Goal: Task Accomplishment & Management: Use online tool/utility

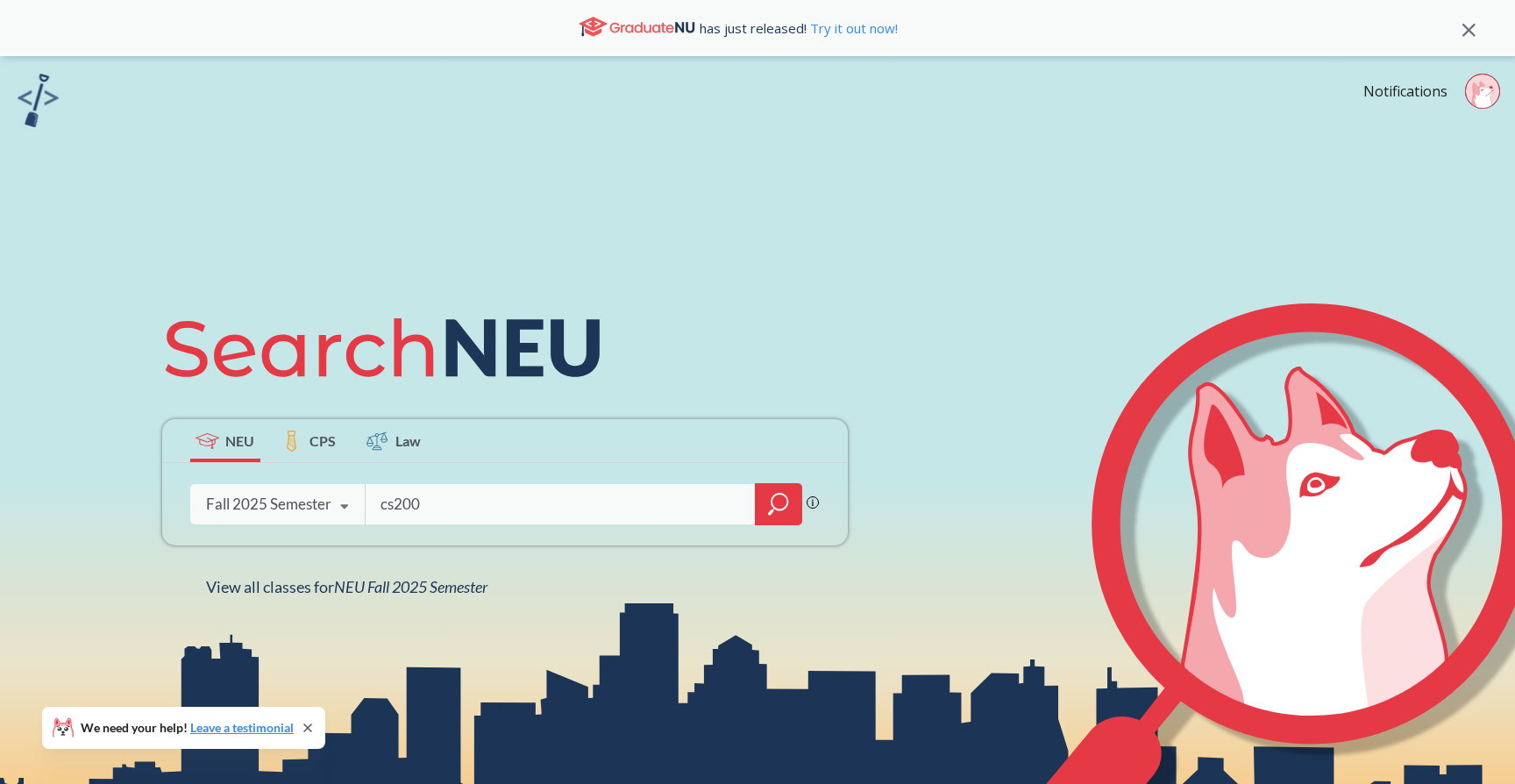
type input "cs2001"
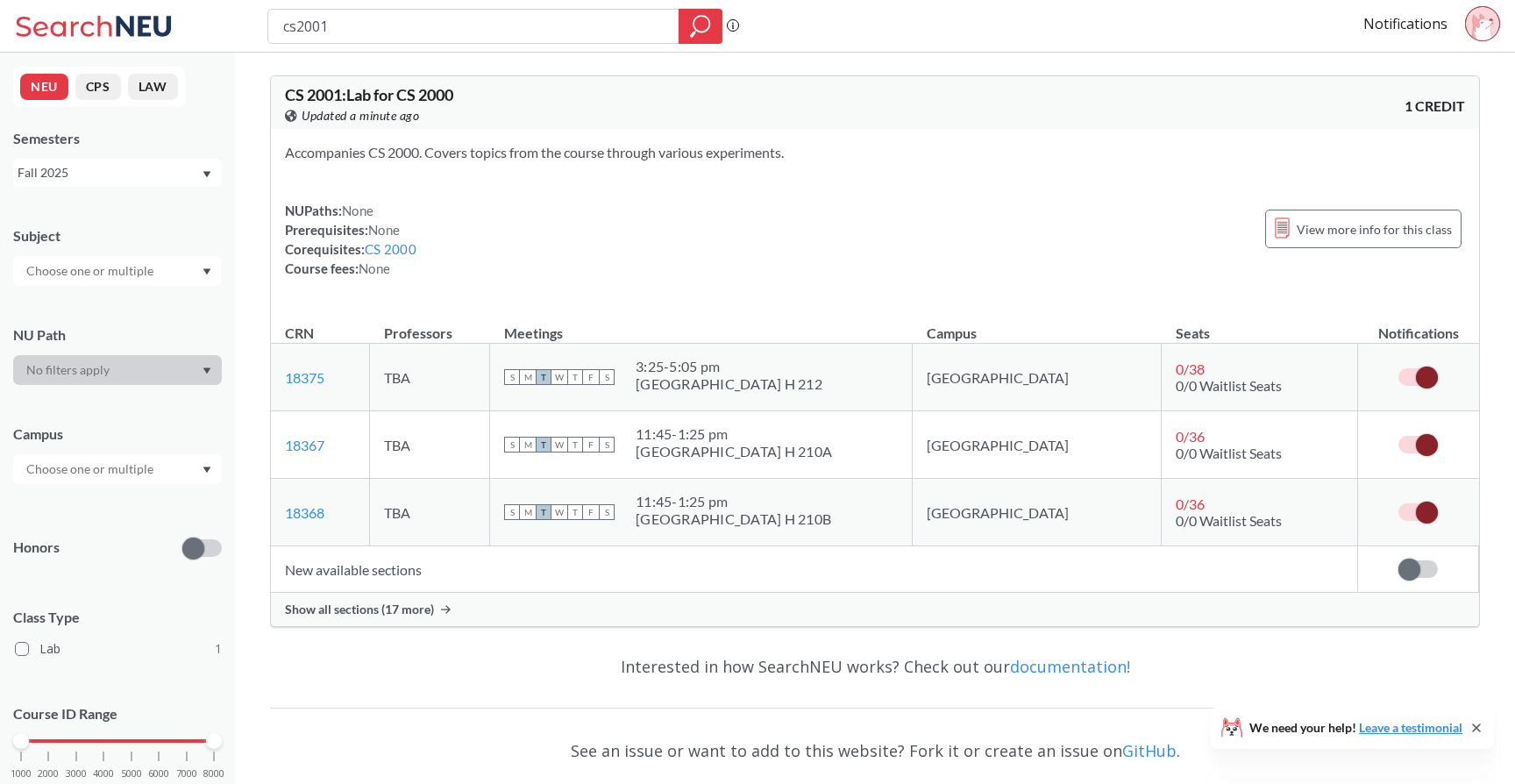
click at [359, 603] on span "Show all sections (17 more)" at bounding box center [359, 609] width 149 height 16
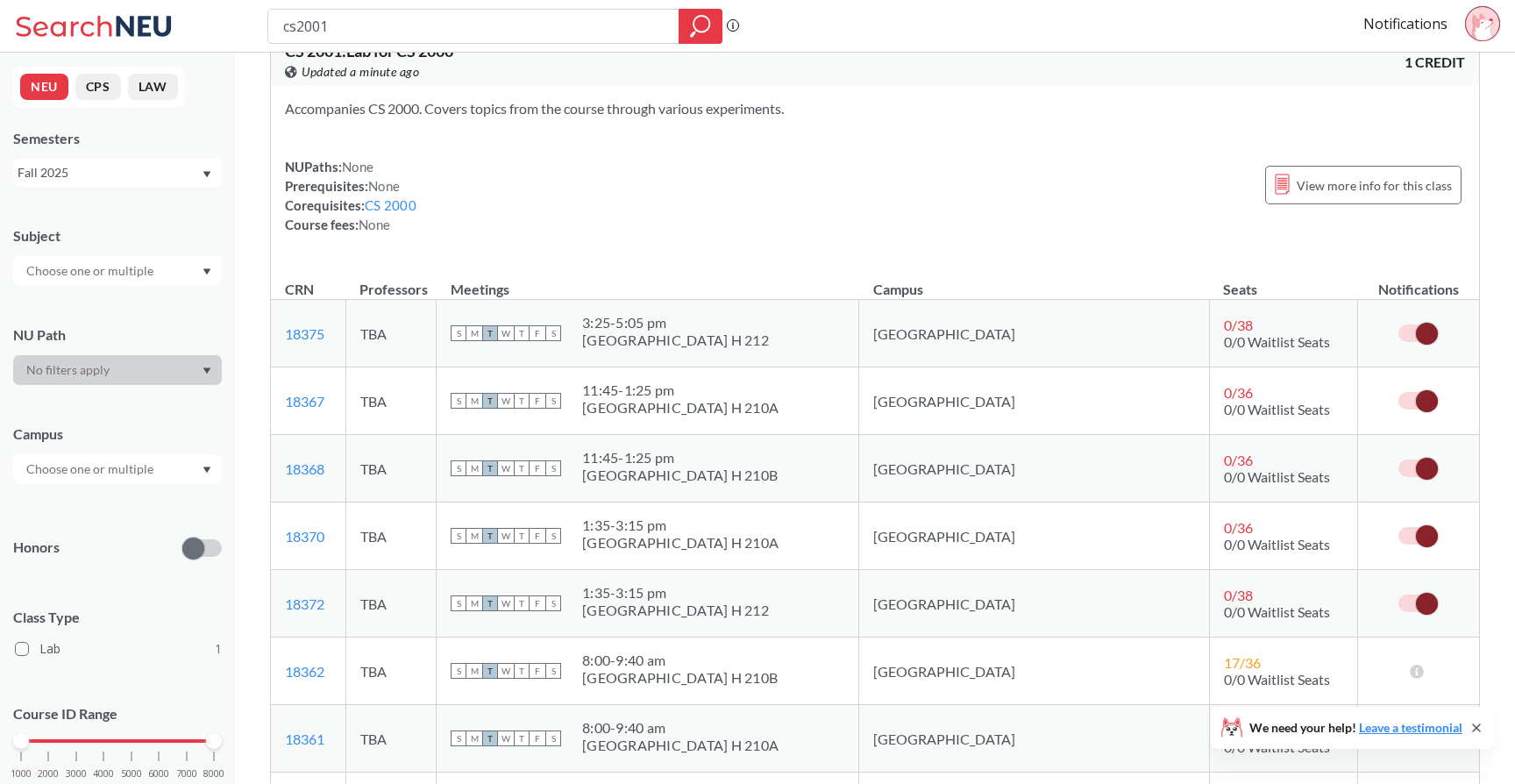
scroll to position [45, 0]
click at [1415, 548] on td at bounding box center [1418, 535] width 121 height 68
click at [1426, 534] on span at bounding box center [1427, 536] width 22 height 22
click at [1398, 525] on input "checkbox" at bounding box center [1398, 525] width 0 height 0
click at [1426, 611] on span at bounding box center [1427, 603] width 22 height 22
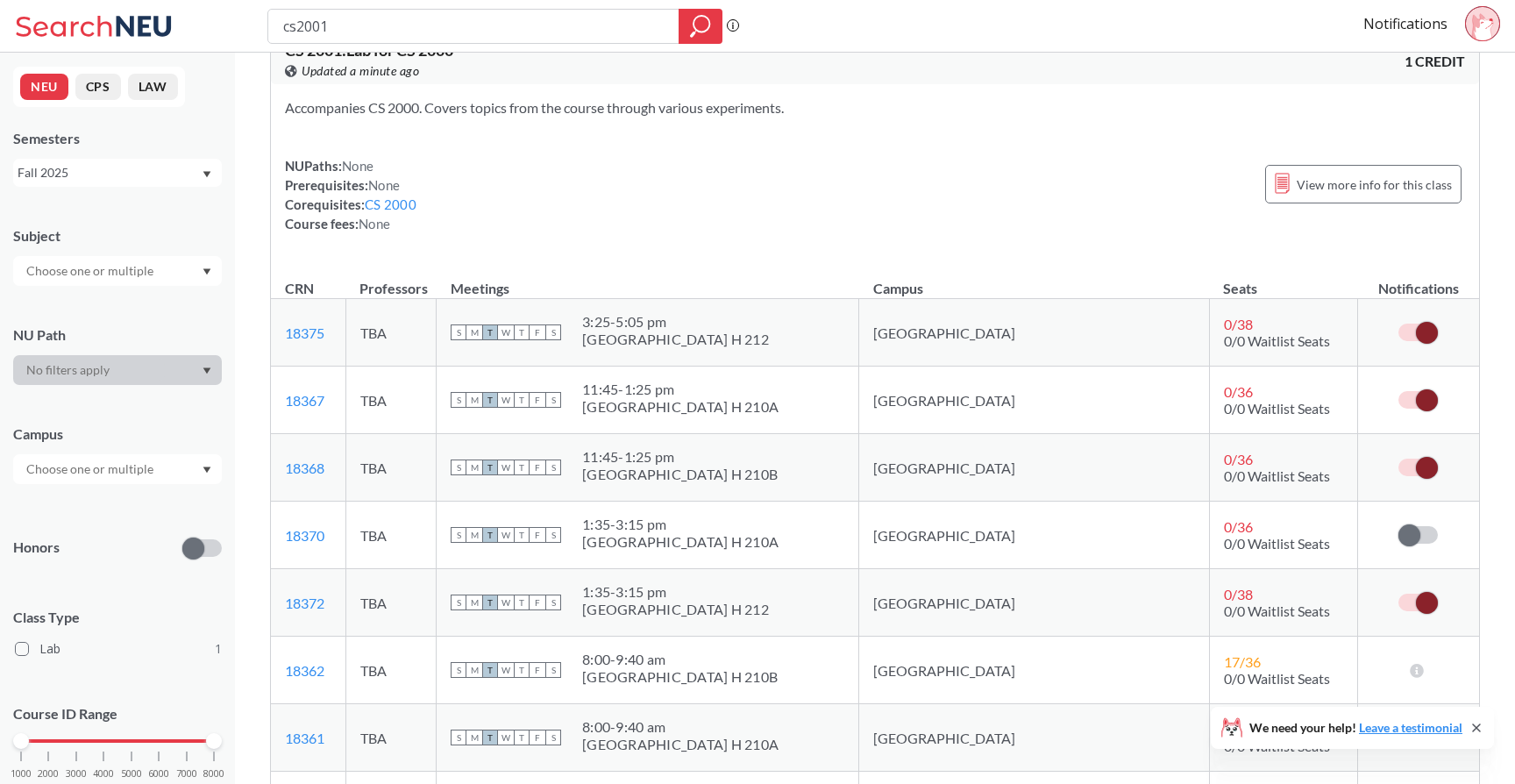
click at [1398, 593] on input "checkbox" at bounding box center [1398, 593] width 0 height 0
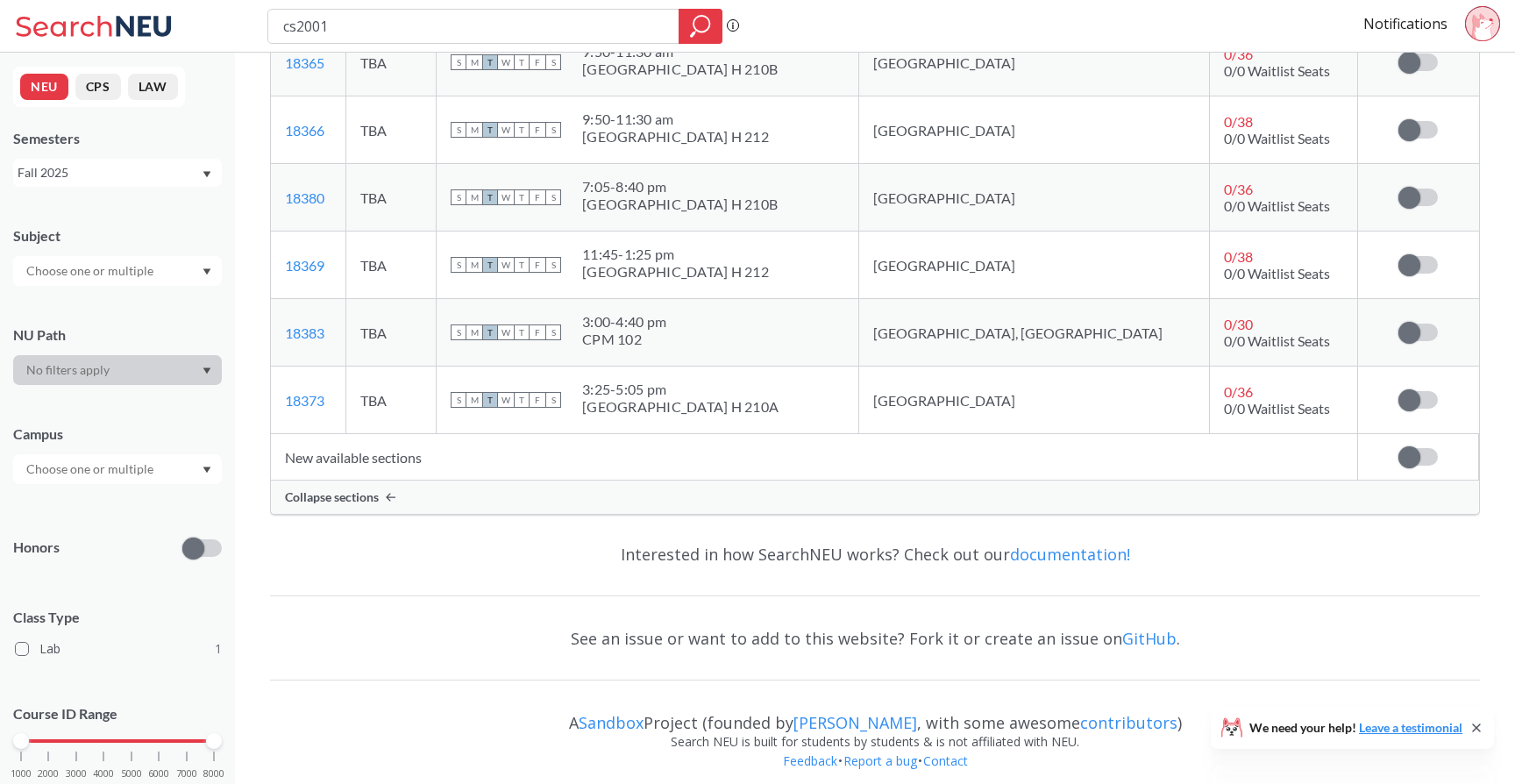
scroll to position [1252, 0]
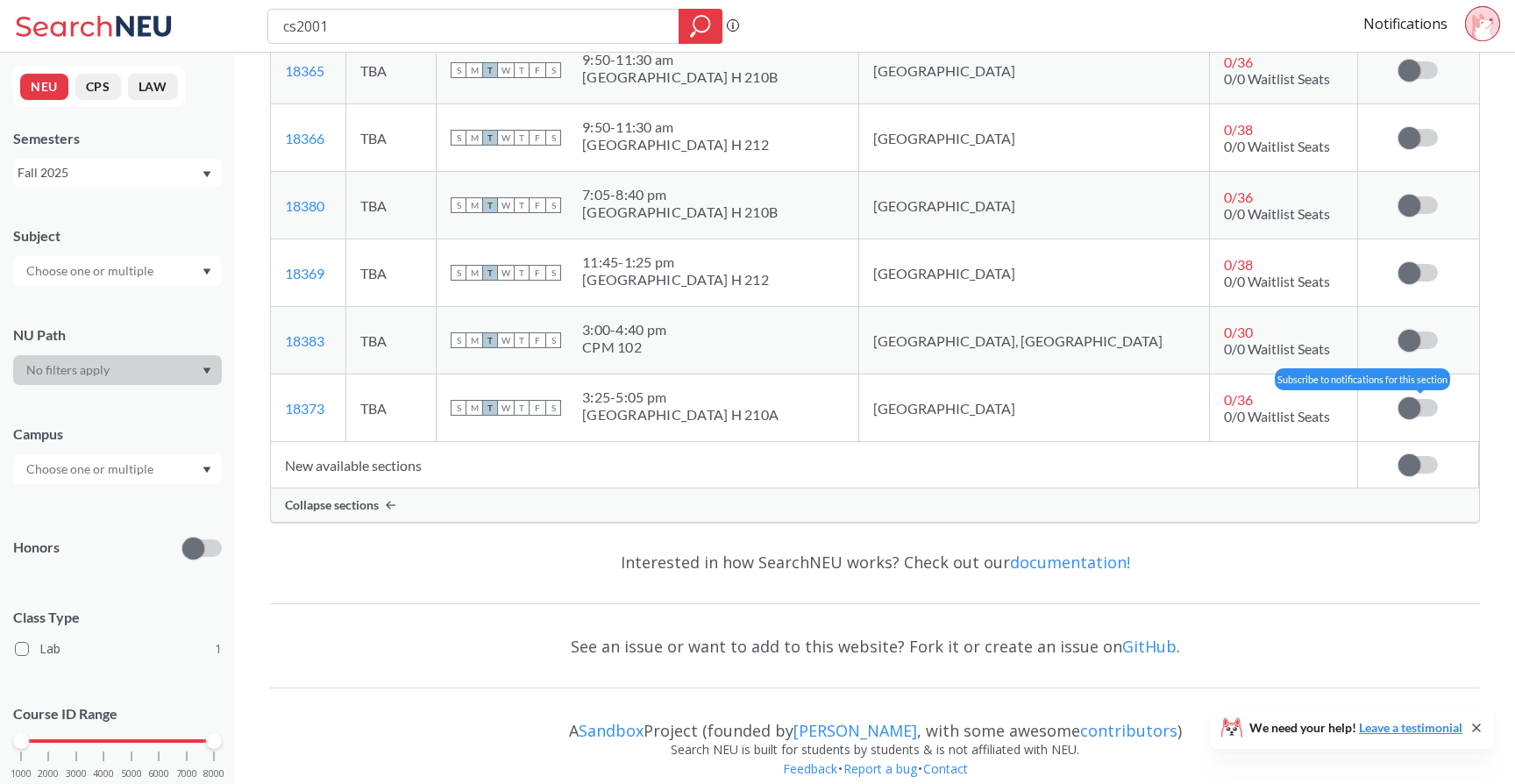
click at [1409, 412] on span at bounding box center [1409, 408] width 22 height 22
click at [1398, 399] on input "checkbox" at bounding box center [1398, 399] width 0 height 0
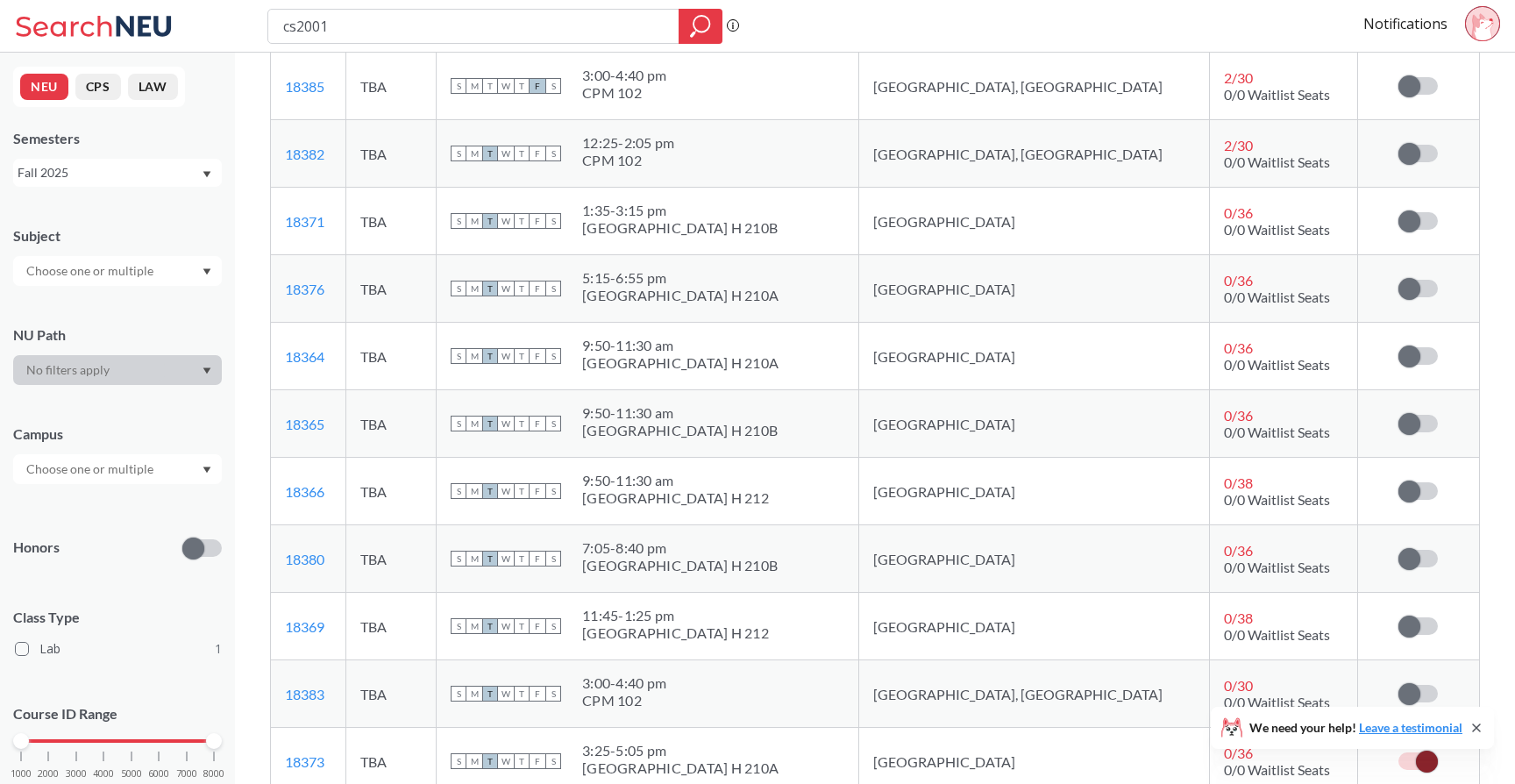
scroll to position [923, 0]
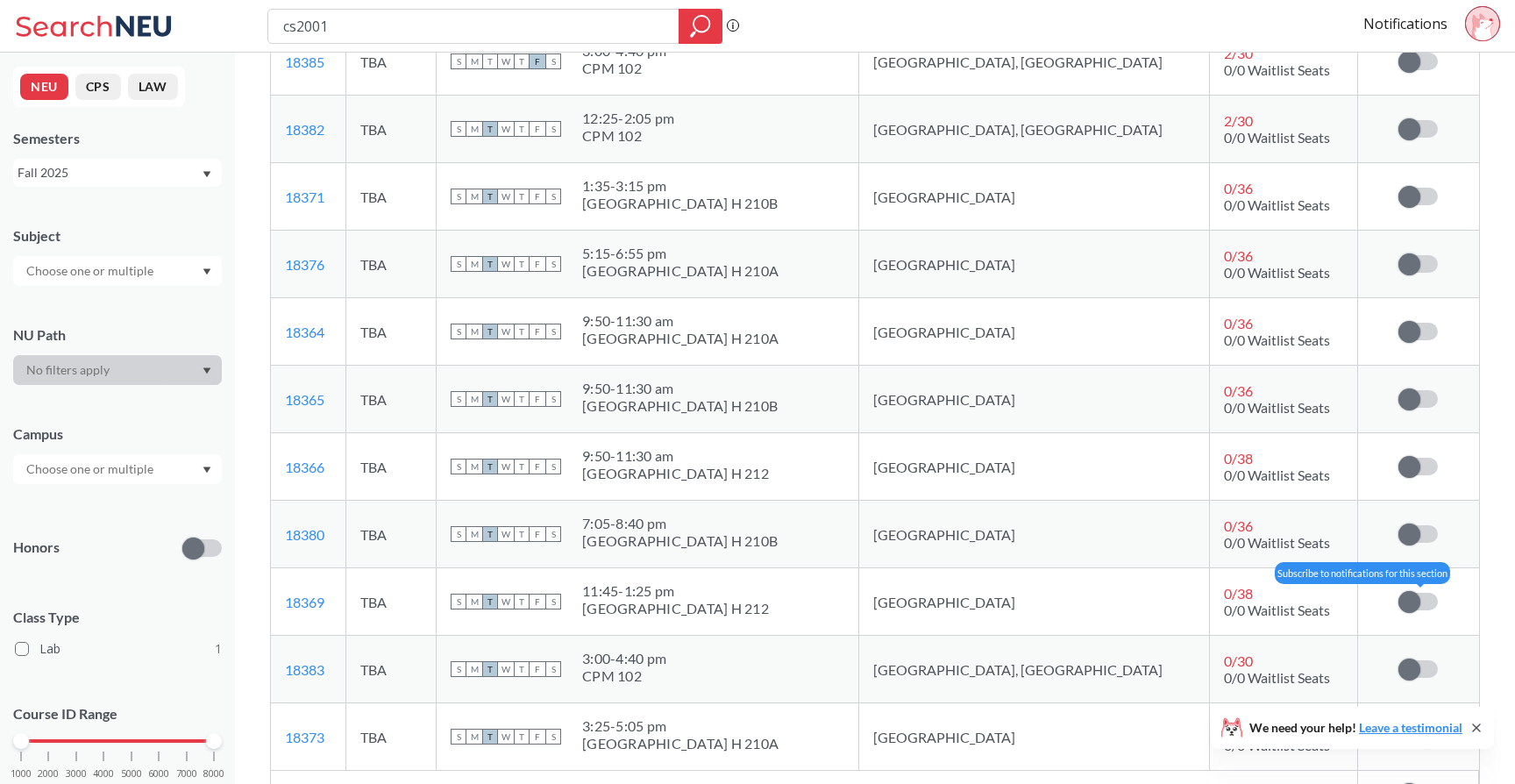
click at [1422, 599] on label at bounding box center [1417, 601] width 39 height 18
click at [1398, 592] on input "checkbox" at bounding box center [1398, 592] width 0 height 0
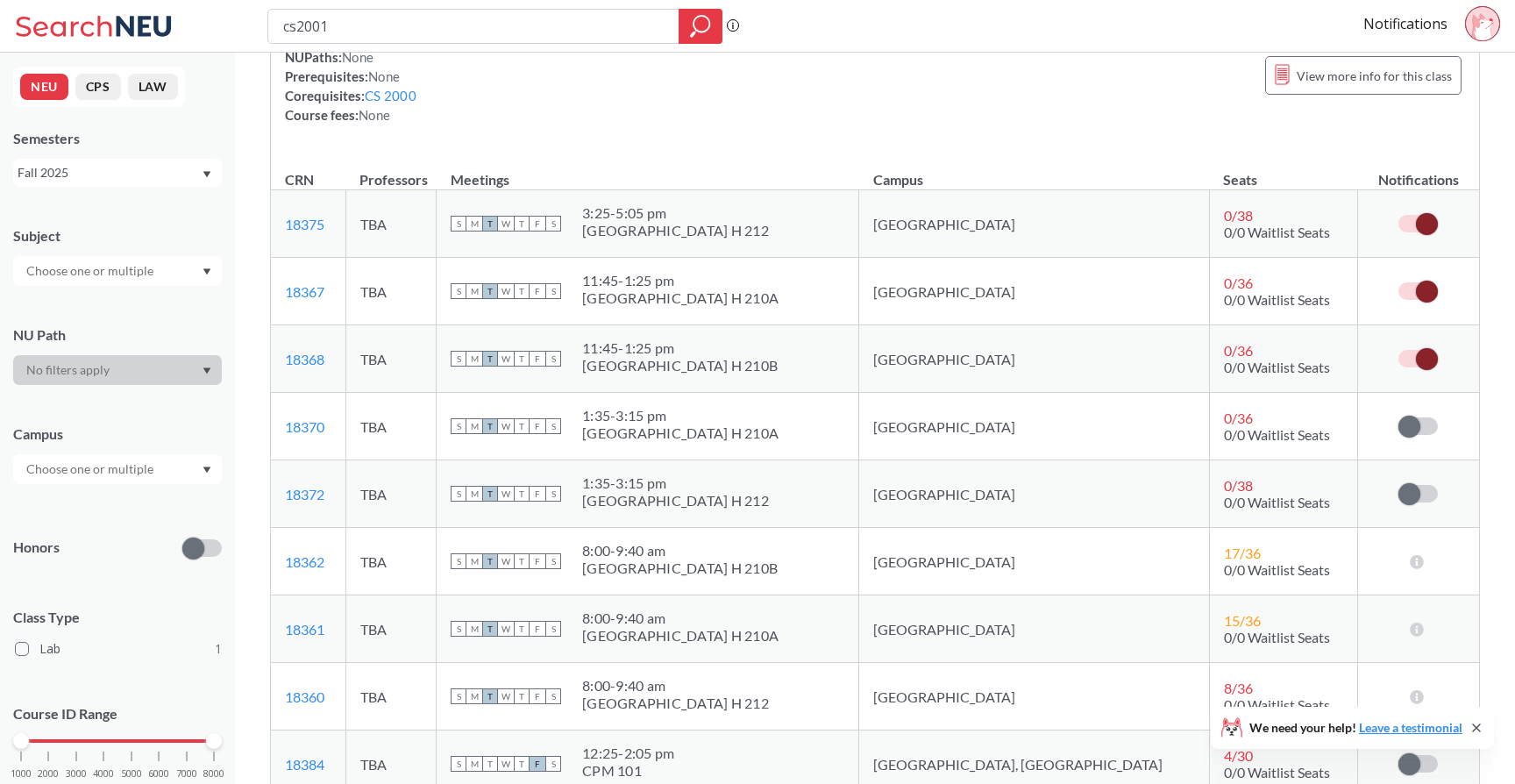
scroll to position [0, 0]
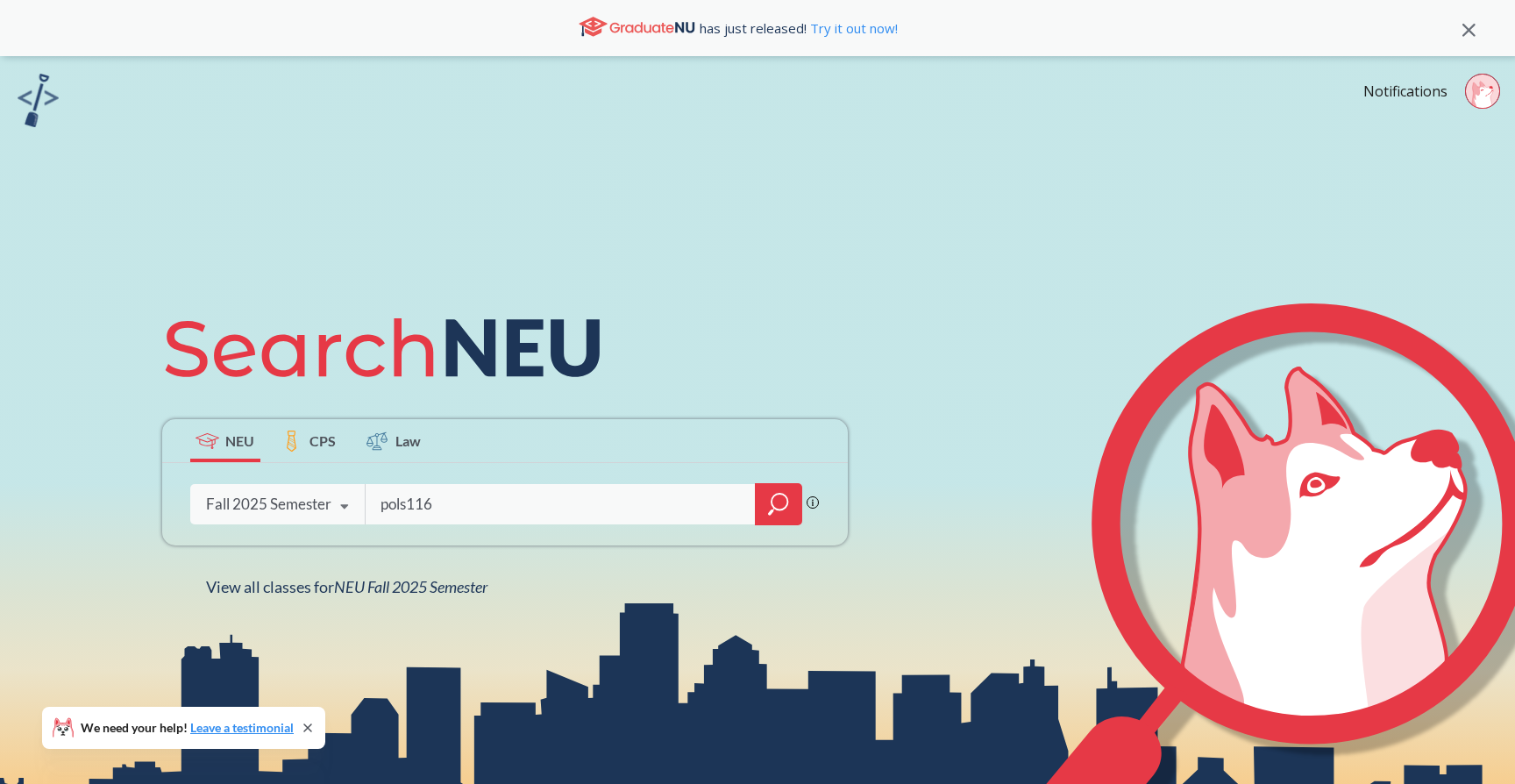
type input "pols1160"
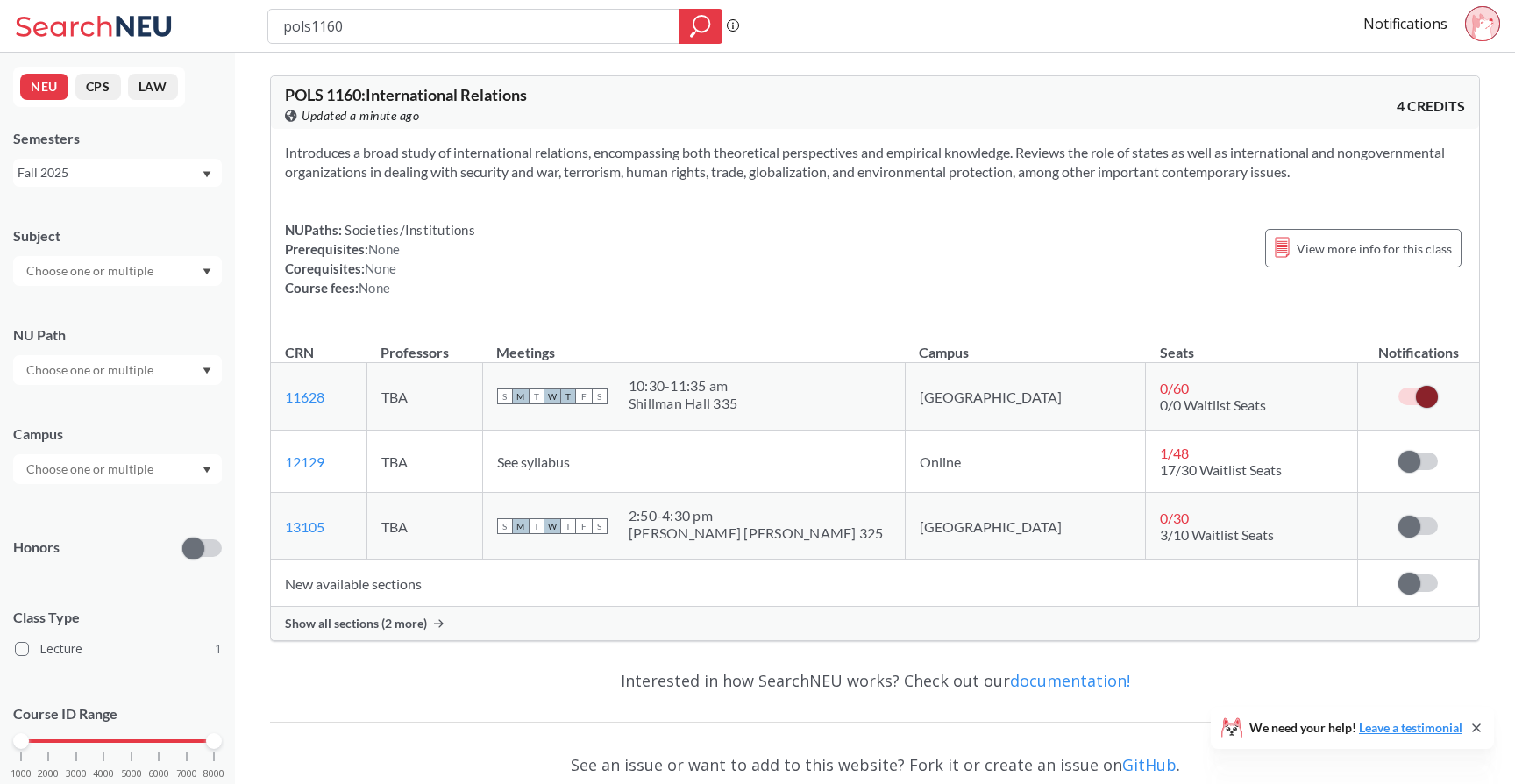
click at [397, 623] on span "Show all sections (2 more)" at bounding box center [355, 623] width 142 height 16
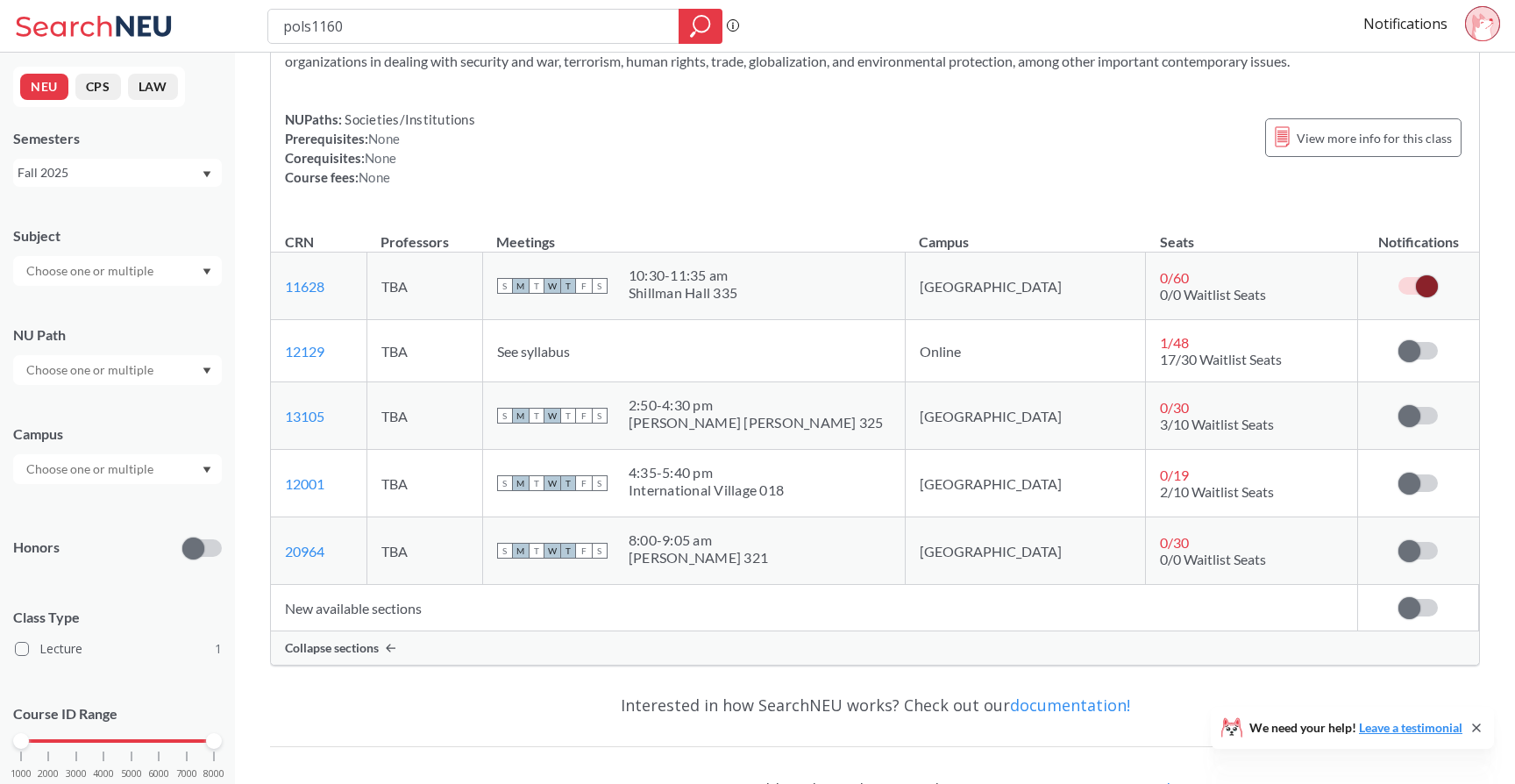
scroll to position [118, 0]
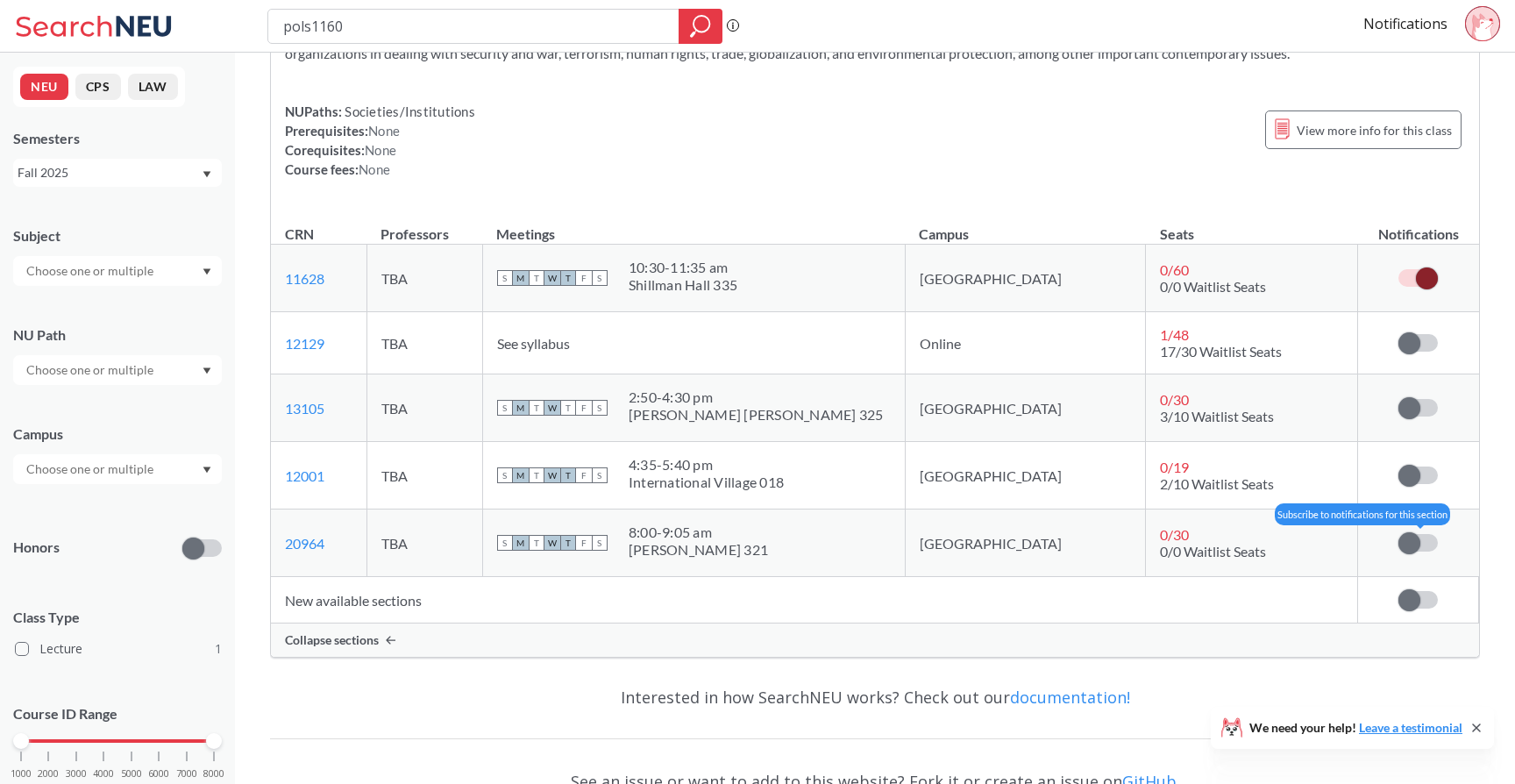
click at [1409, 548] on span at bounding box center [1409, 543] width 22 height 22
click at [1398, 534] on input "checkbox" at bounding box center [1398, 534] width 0 height 0
